Goal: Information Seeking & Learning: Learn about a topic

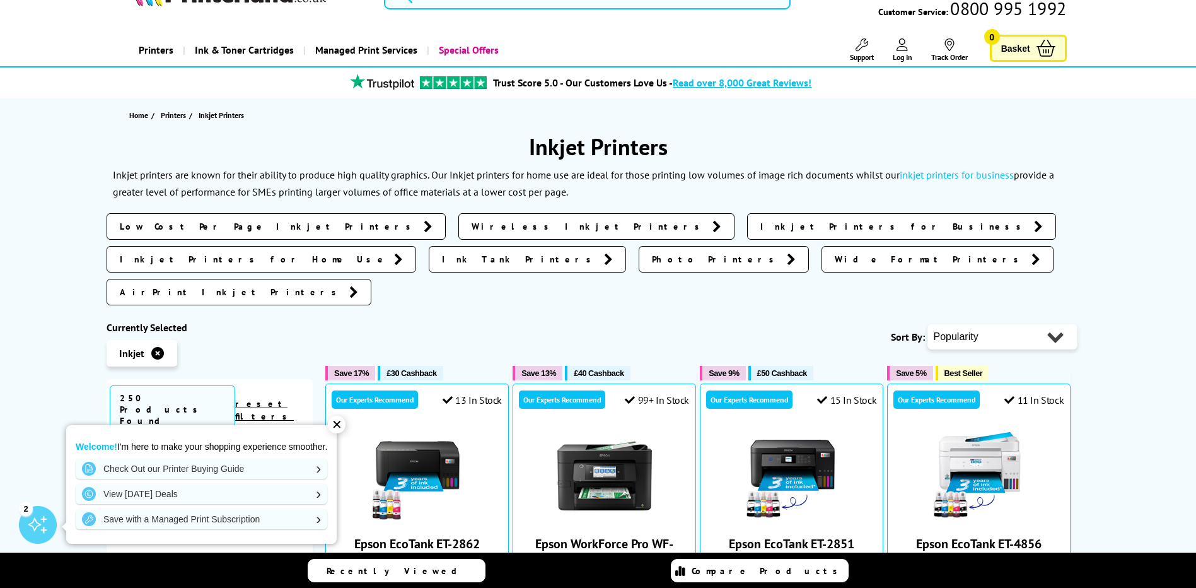
scroll to position [63, 0]
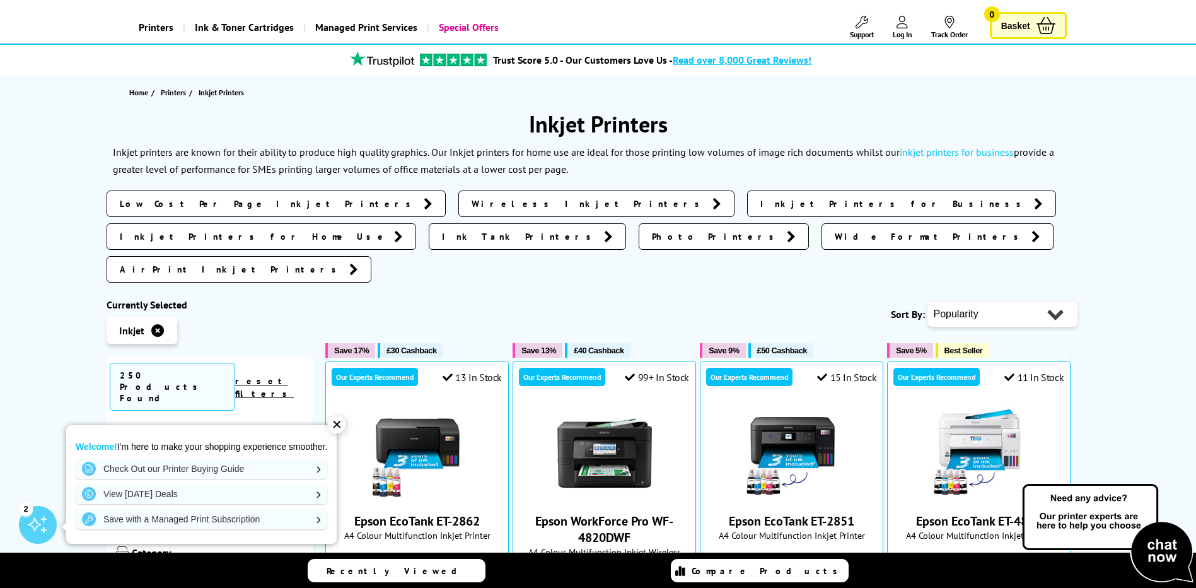
click at [761, 209] on span "Inkjet Printers for Business" at bounding box center [894, 203] width 267 height 13
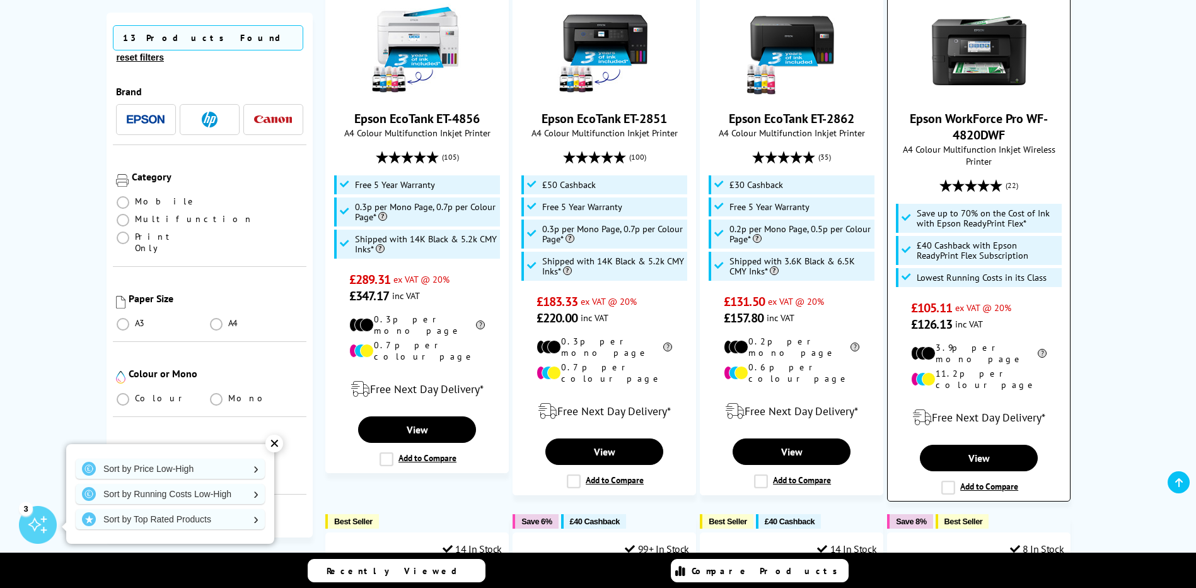
scroll to position [252, 0]
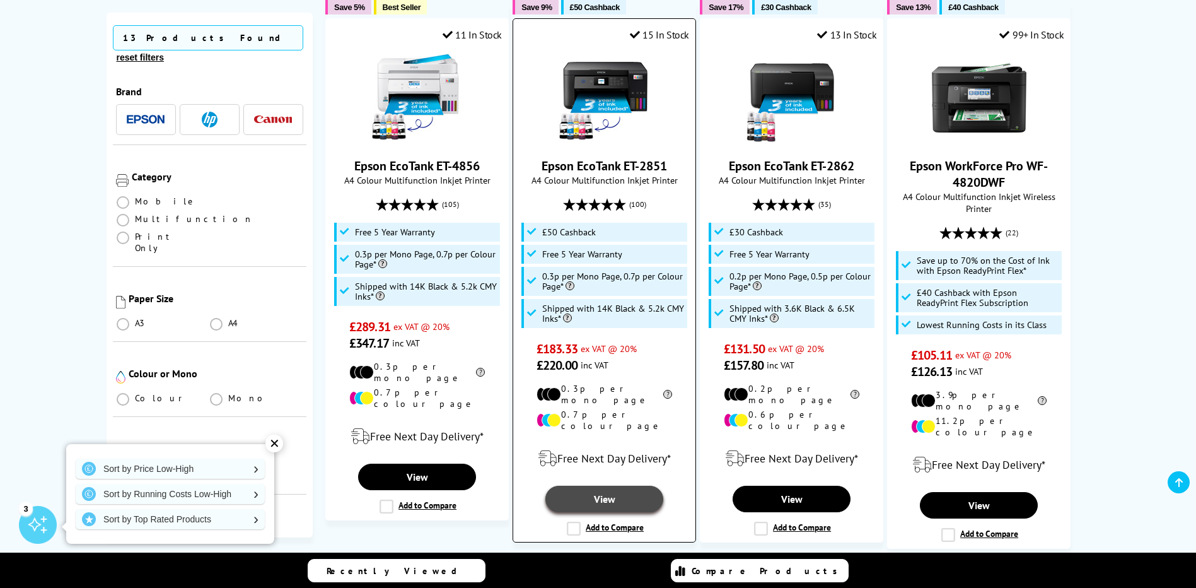
click at [586, 488] on link "View" at bounding box center [603, 499] width 117 height 26
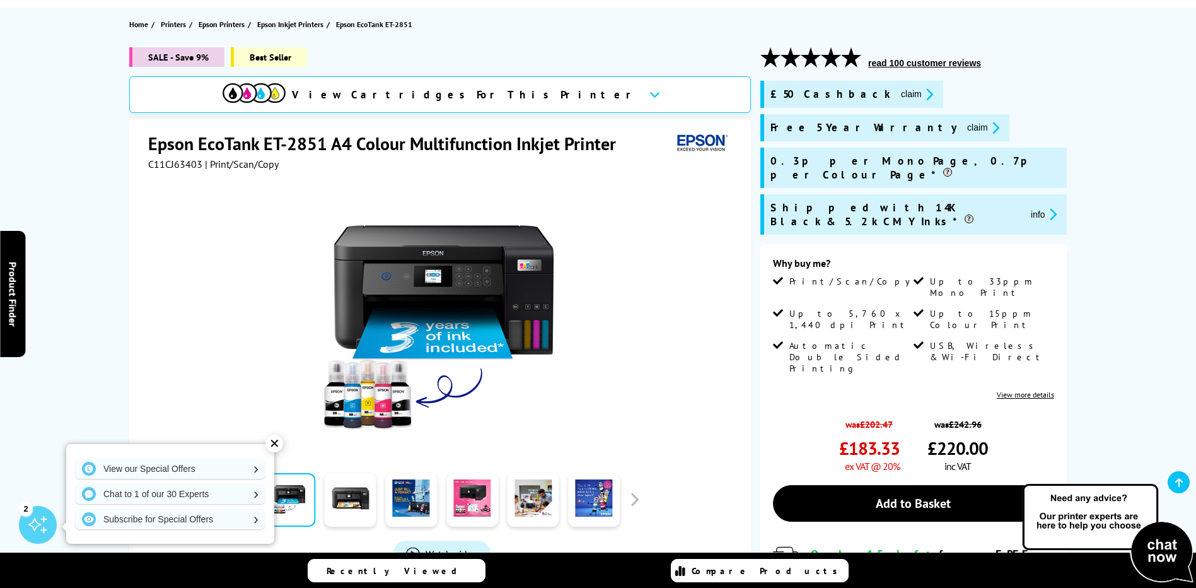
scroll to position [126, 0]
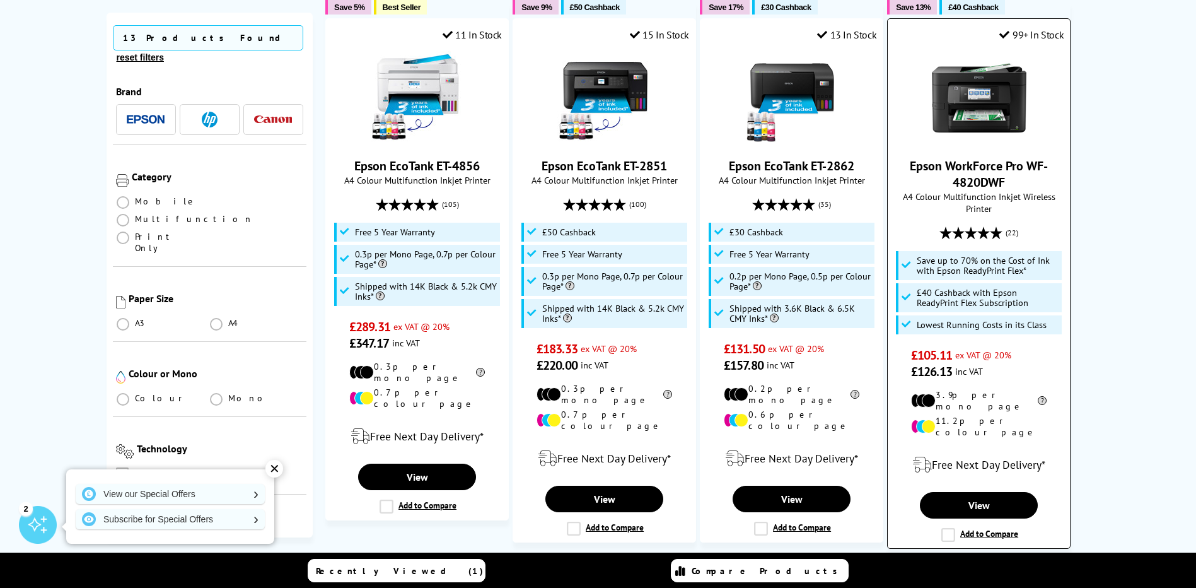
click at [937, 102] on img at bounding box center [979, 97] width 95 height 95
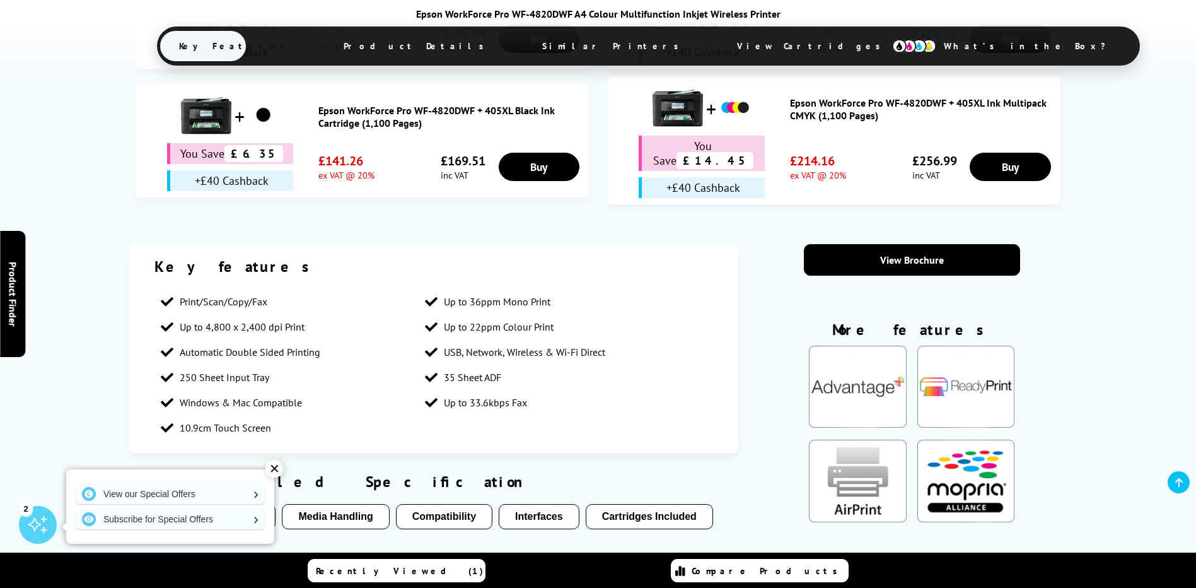
scroll to position [946, 0]
